Goal: Entertainment & Leisure: Consume media (video, audio)

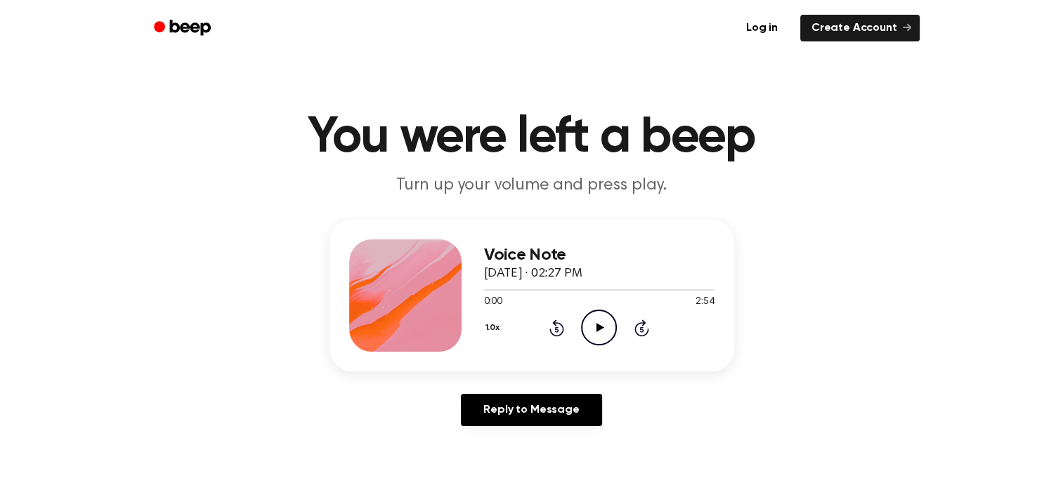
click at [606, 320] on icon "Play Audio" at bounding box center [599, 328] width 36 height 36
click at [608, 329] on icon "Play Audio" at bounding box center [599, 328] width 36 height 36
